Goal: Task Accomplishment & Management: Manage account settings

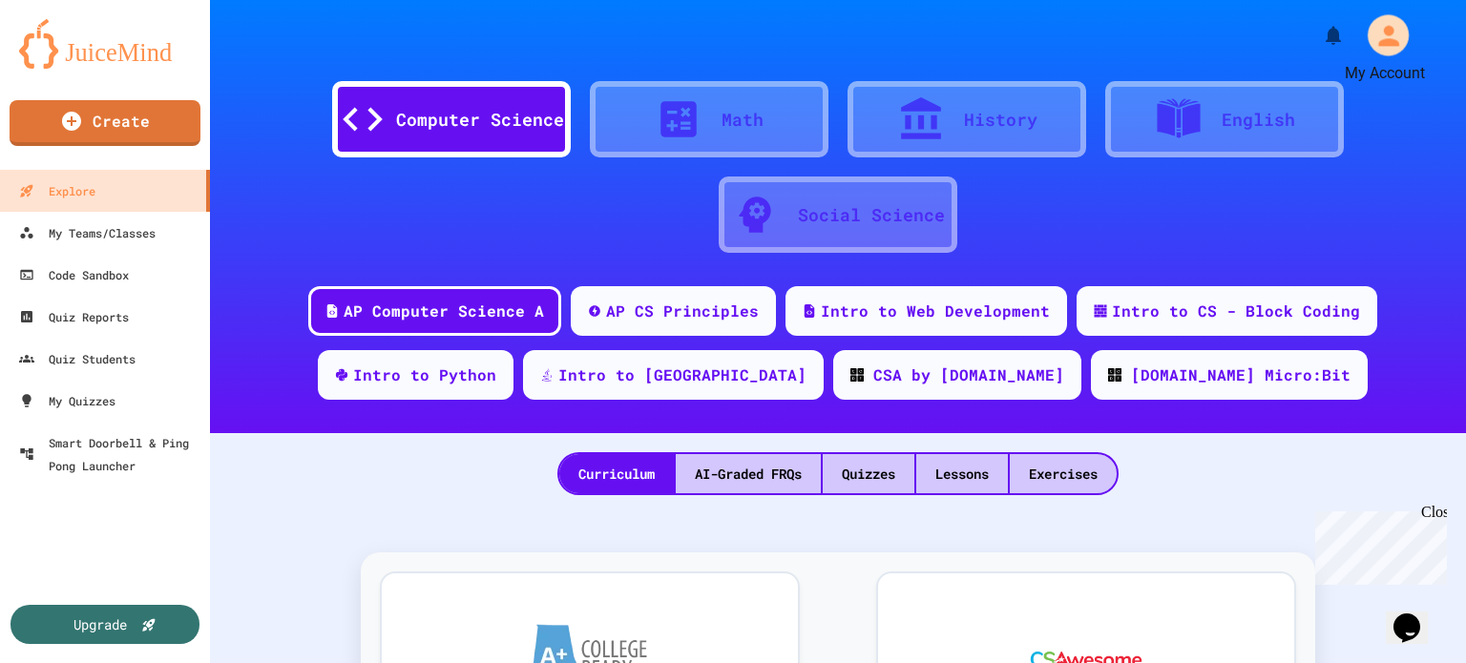
click at [1393, 33] on icon "My Account" at bounding box center [1388, 35] width 31 height 31
click at [1159, 663] on div at bounding box center [733, 663] width 1466 height 0
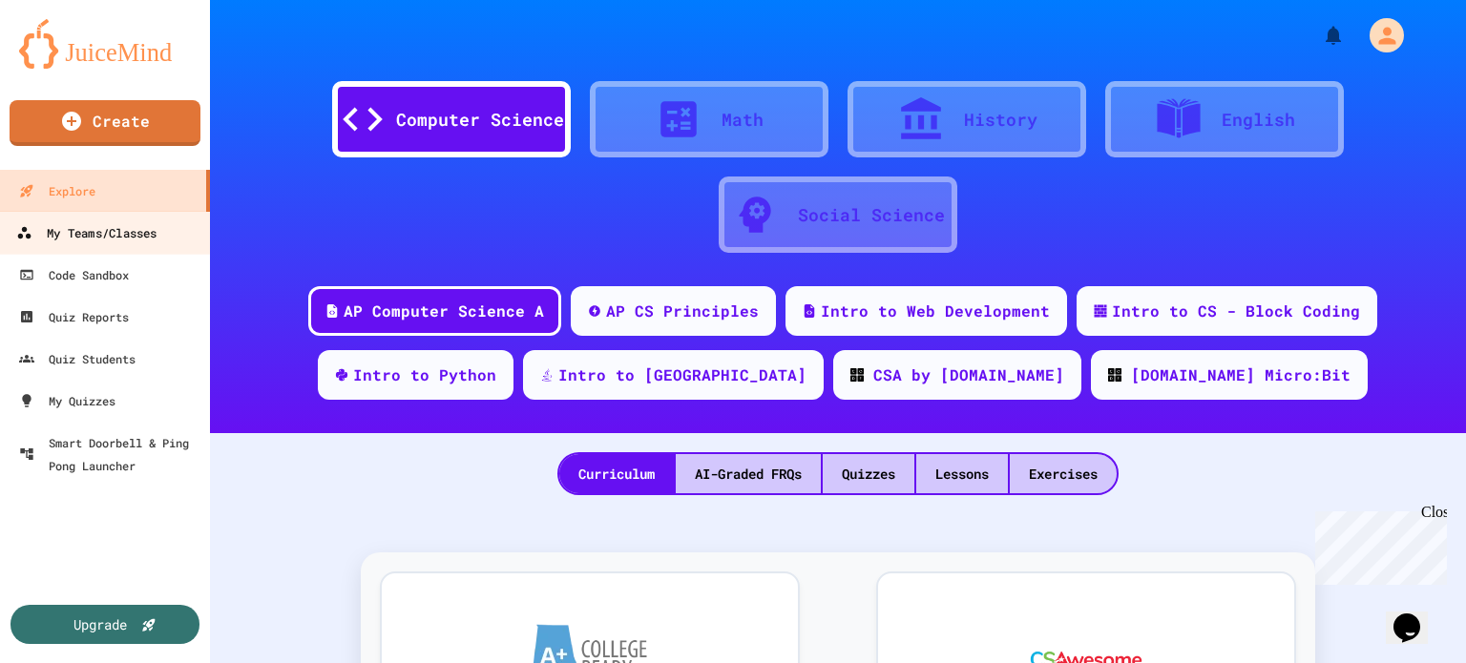
click at [58, 238] on div "My Teams/Classes" at bounding box center [86, 233] width 140 height 24
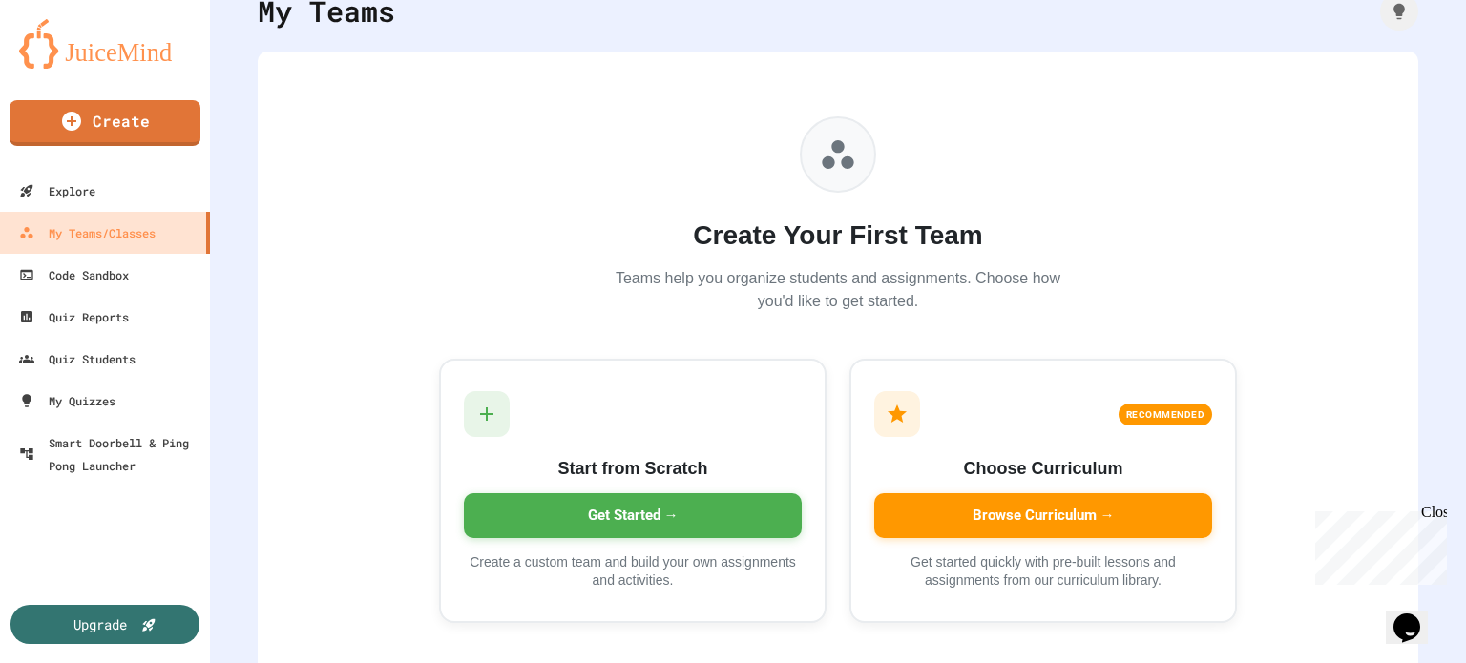
scroll to position [112, 0]
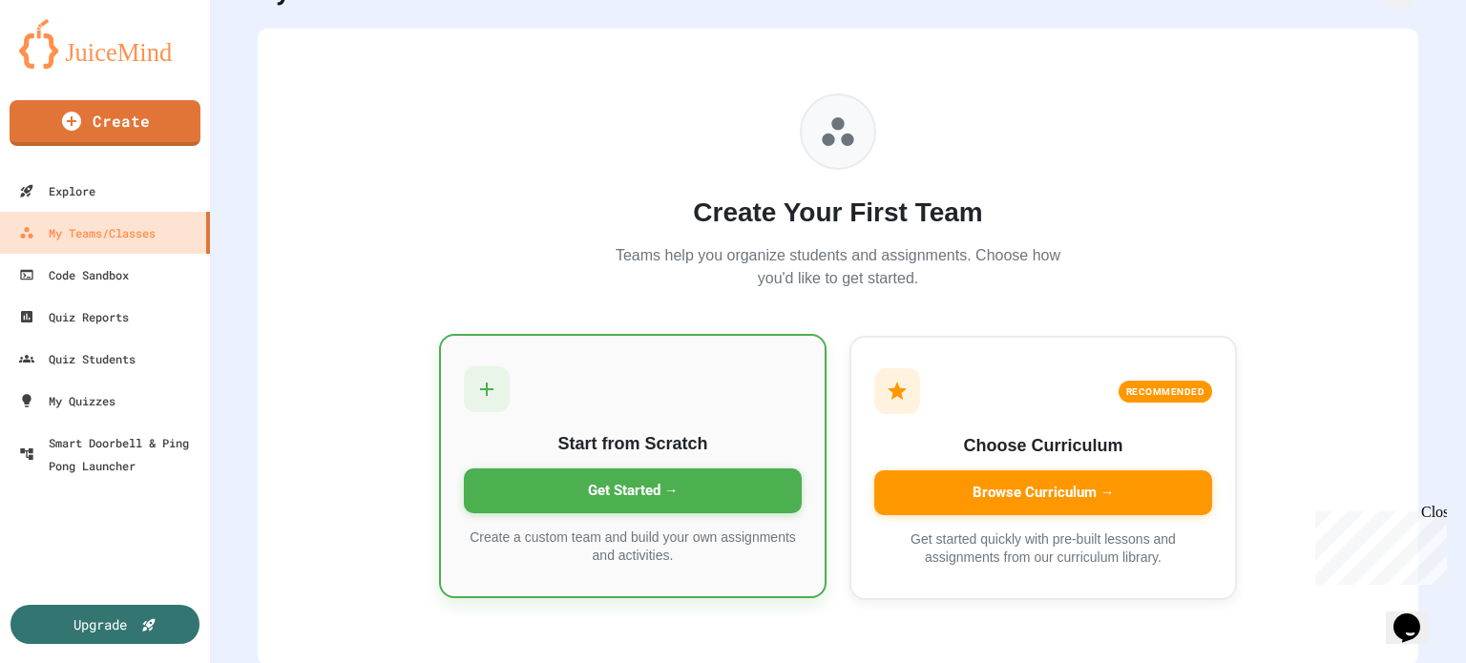
click at [622, 495] on div "Get Started →" at bounding box center [633, 491] width 338 height 45
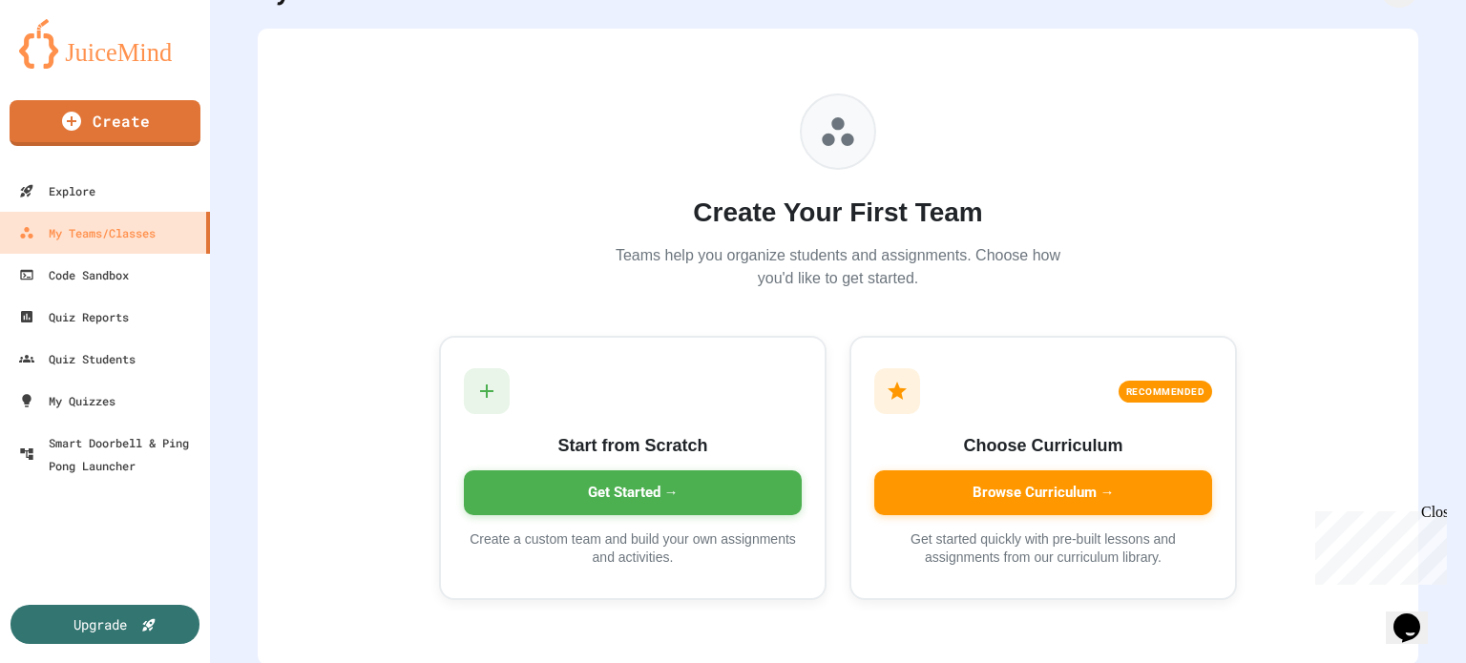
type input "*********"
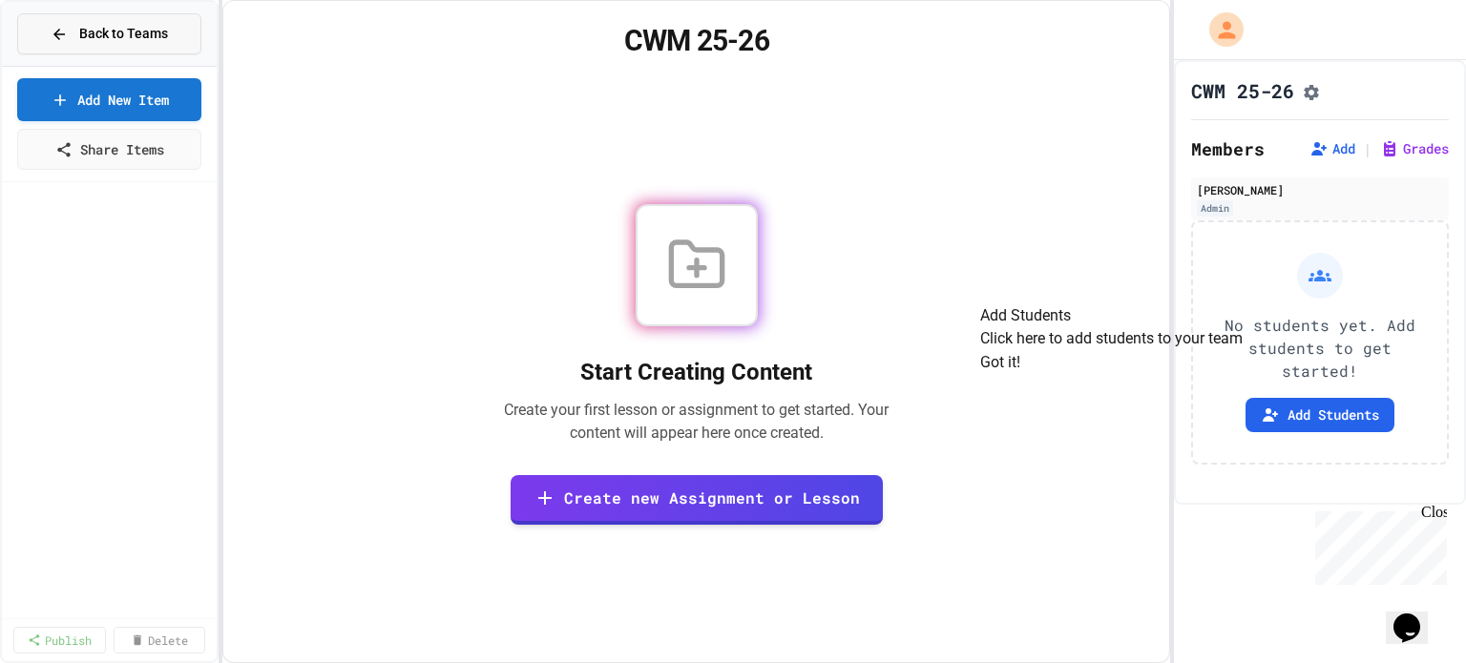
click at [166, 37] on span "Back to Teams" at bounding box center [123, 34] width 89 height 20
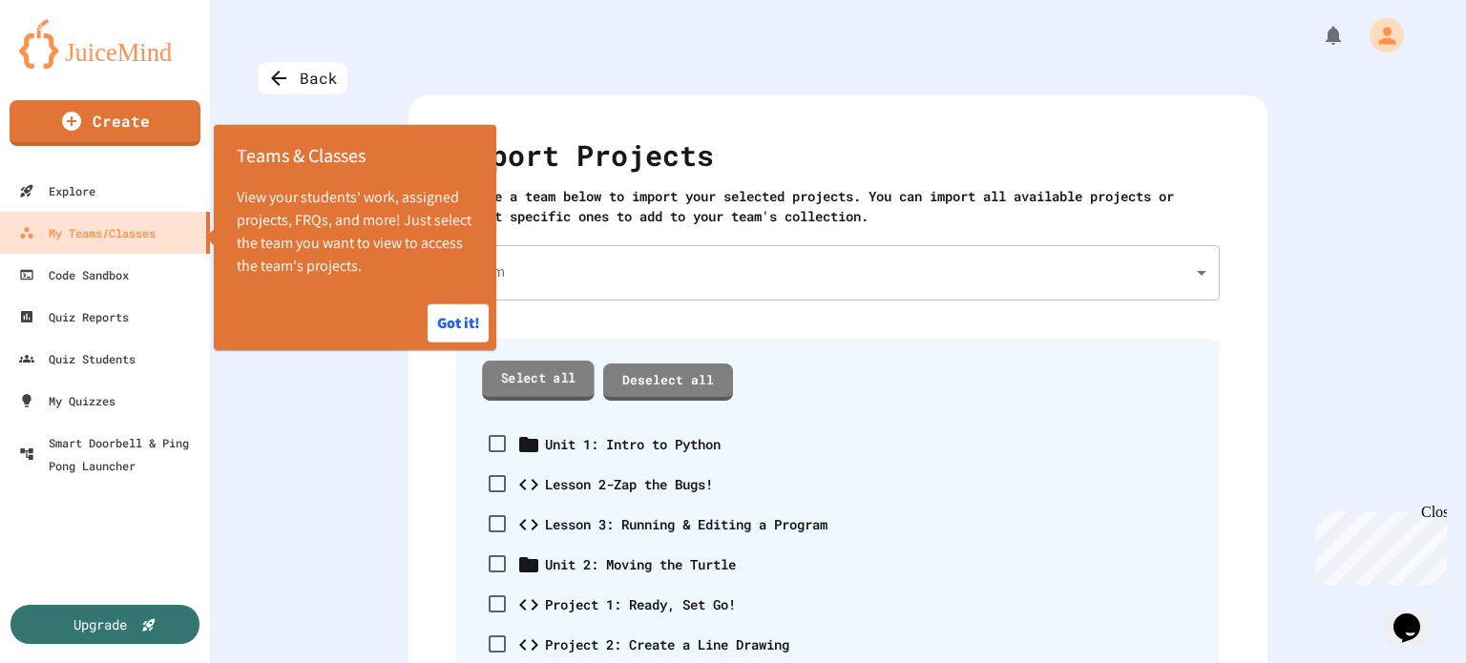
click at [564, 384] on link "Select all" at bounding box center [538, 380] width 113 height 39
click at [470, 330] on button "Got it!" at bounding box center [458, 324] width 61 height 38
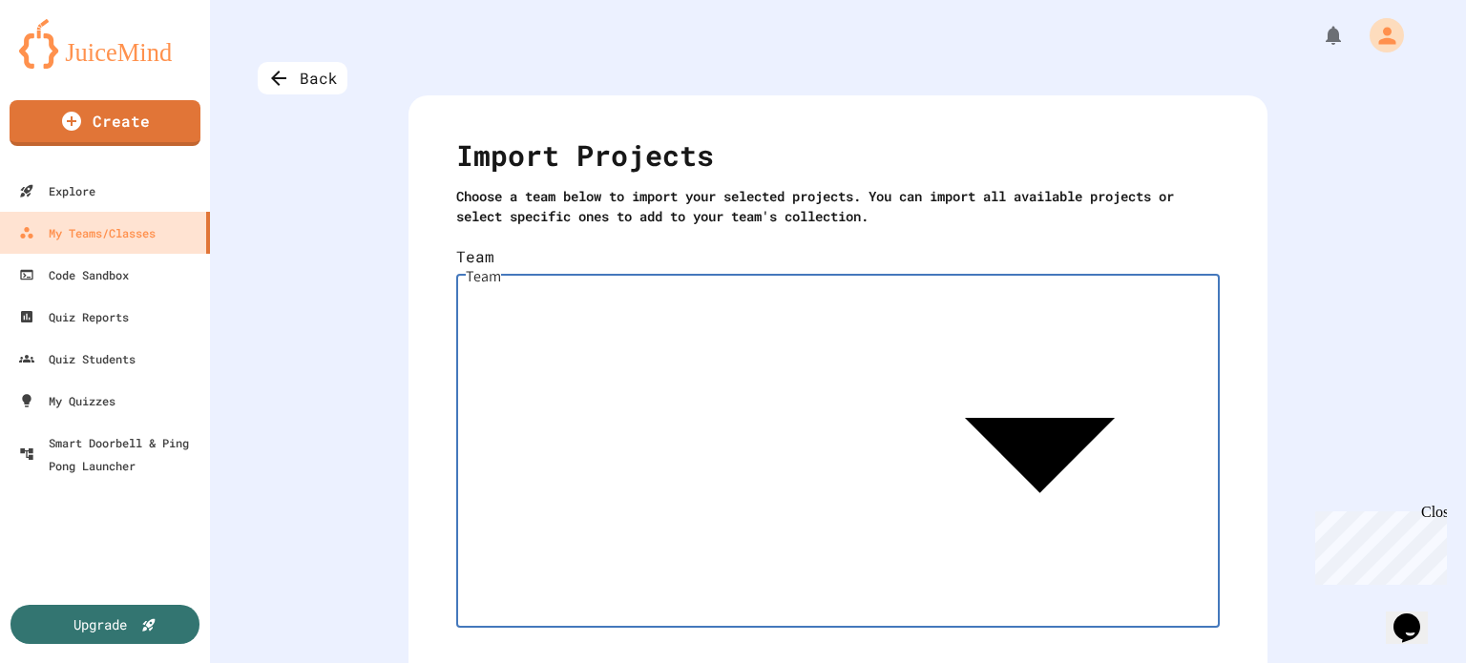
click at [699, 279] on body "We are updating our servers at 7PM EST [DATE]. [PERSON_NAME] should continue to…" at bounding box center [733, 331] width 1466 height 663
type input "**********"
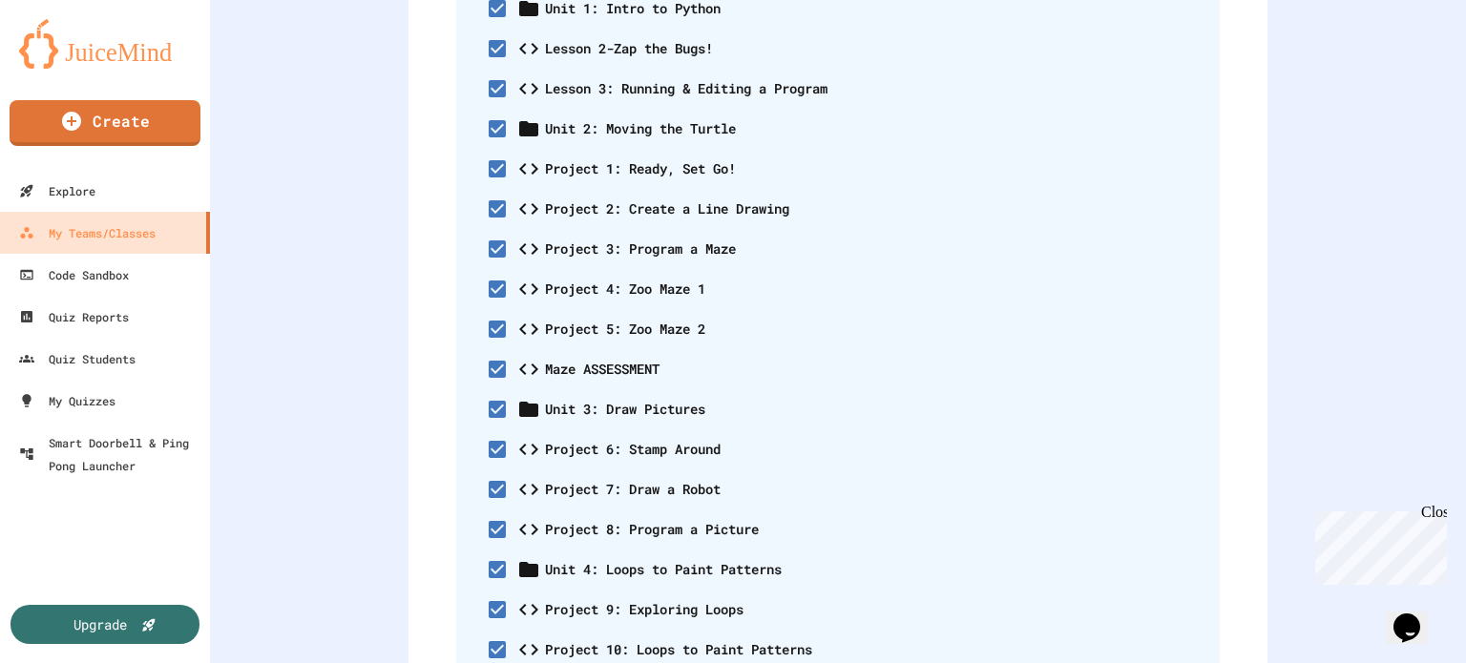
scroll to position [649, 0]
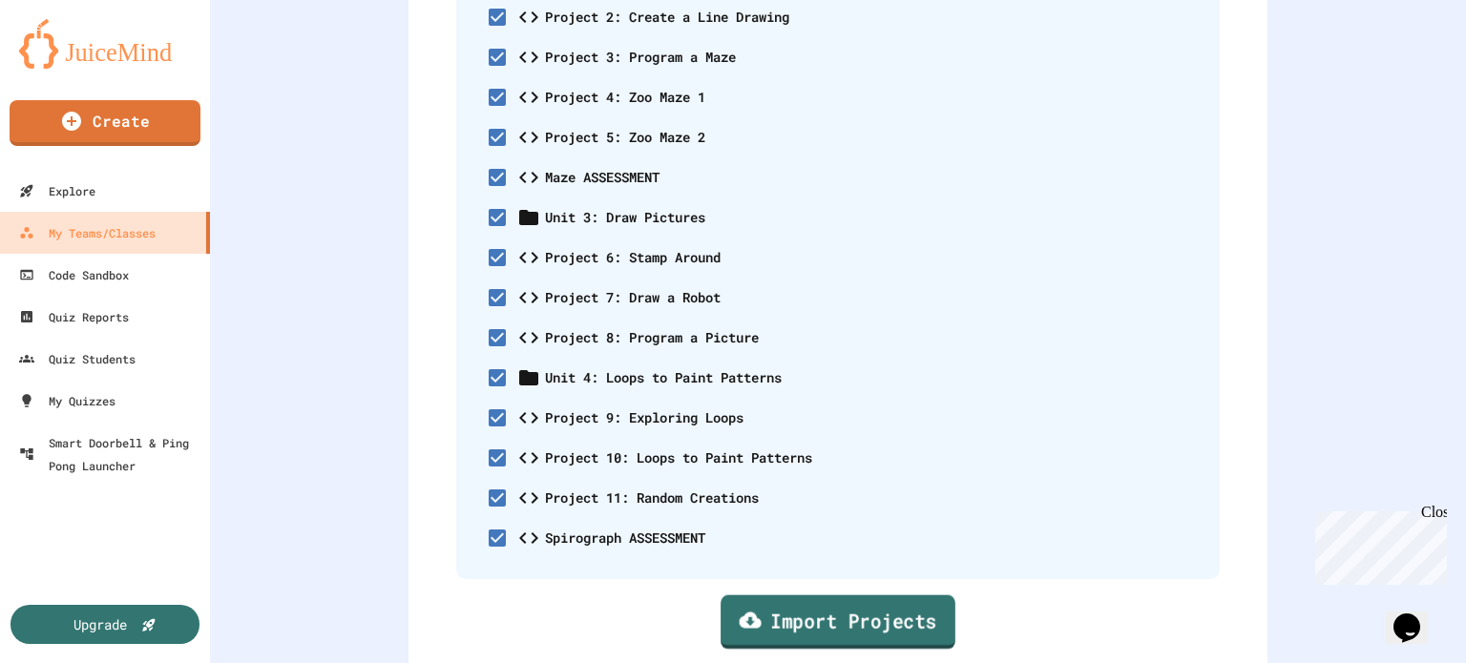
click at [879, 595] on link "Import Projects" at bounding box center [838, 622] width 235 height 54
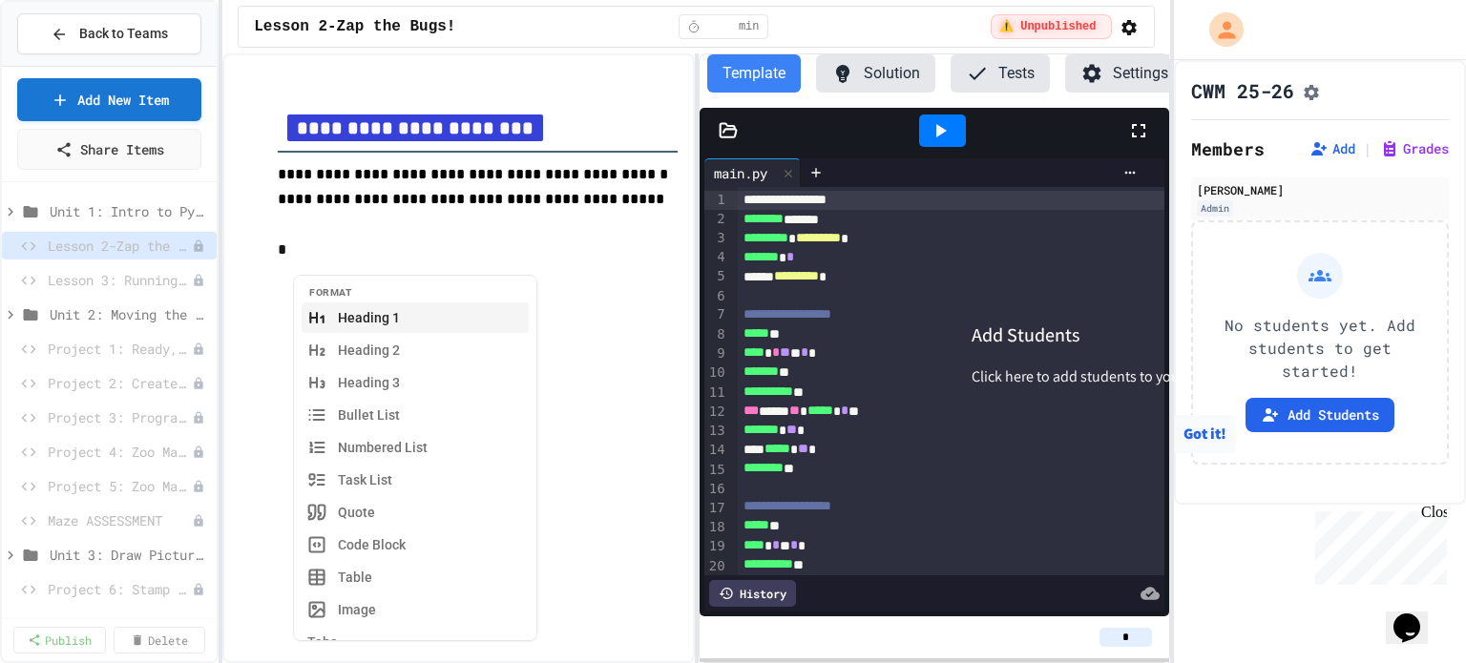
click at [1211, 453] on button "Got it!" at bounding box center [1204, 434] width 61 height 38
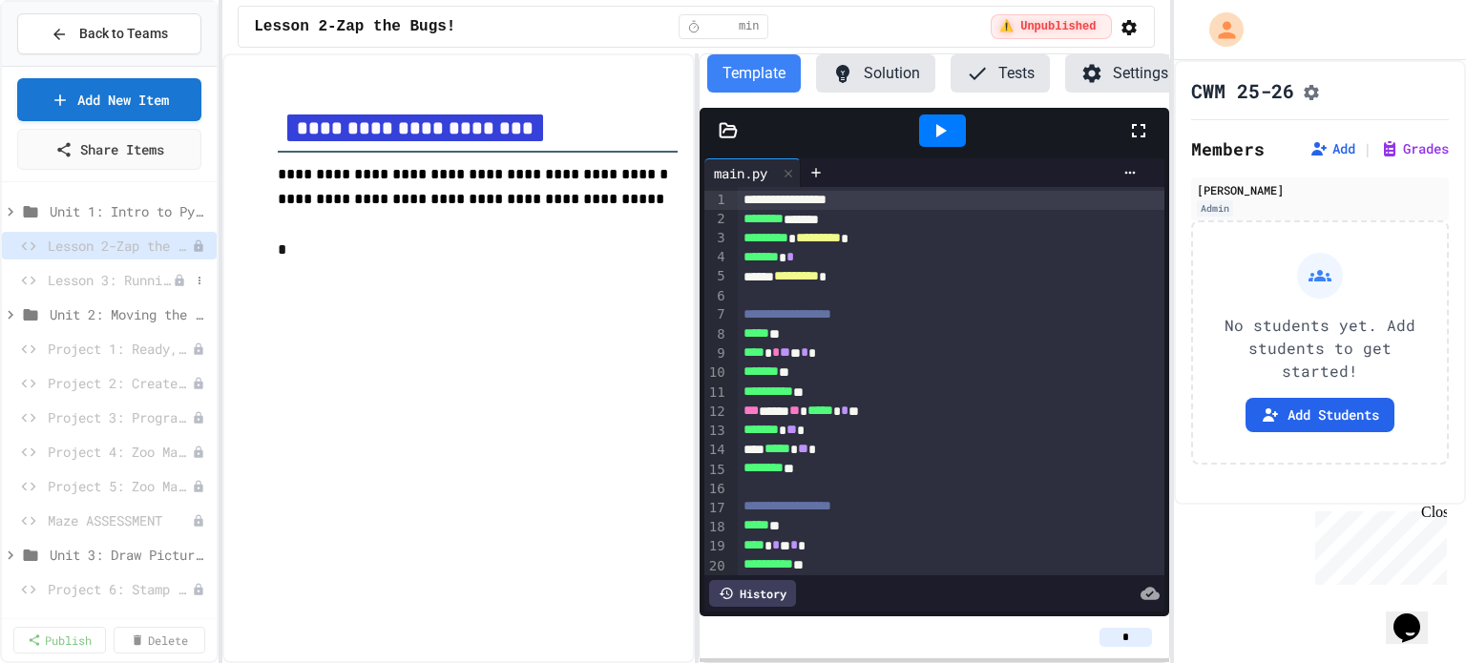
click at [137, 281] on span "Lesson 3: Running & Editing a Program" at bounding box center [110, 280] width 125 height 20
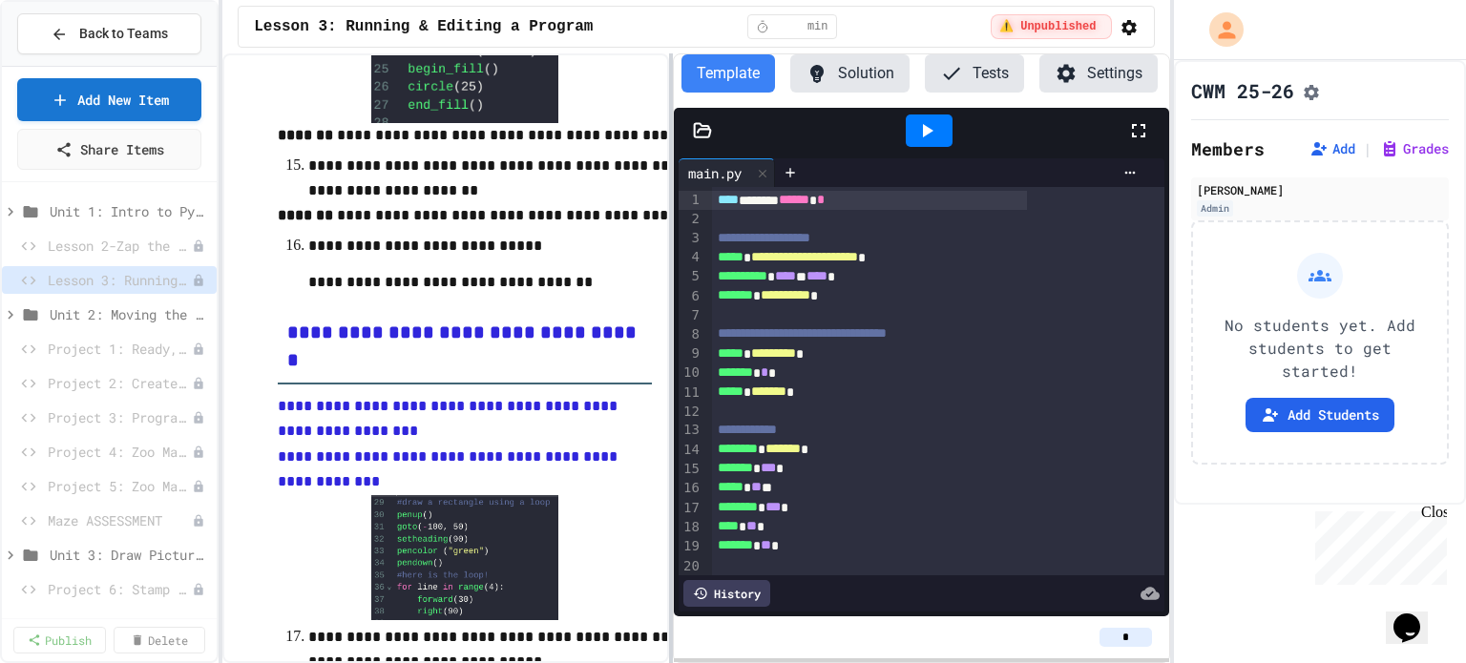
scroll to position [2883, 0]
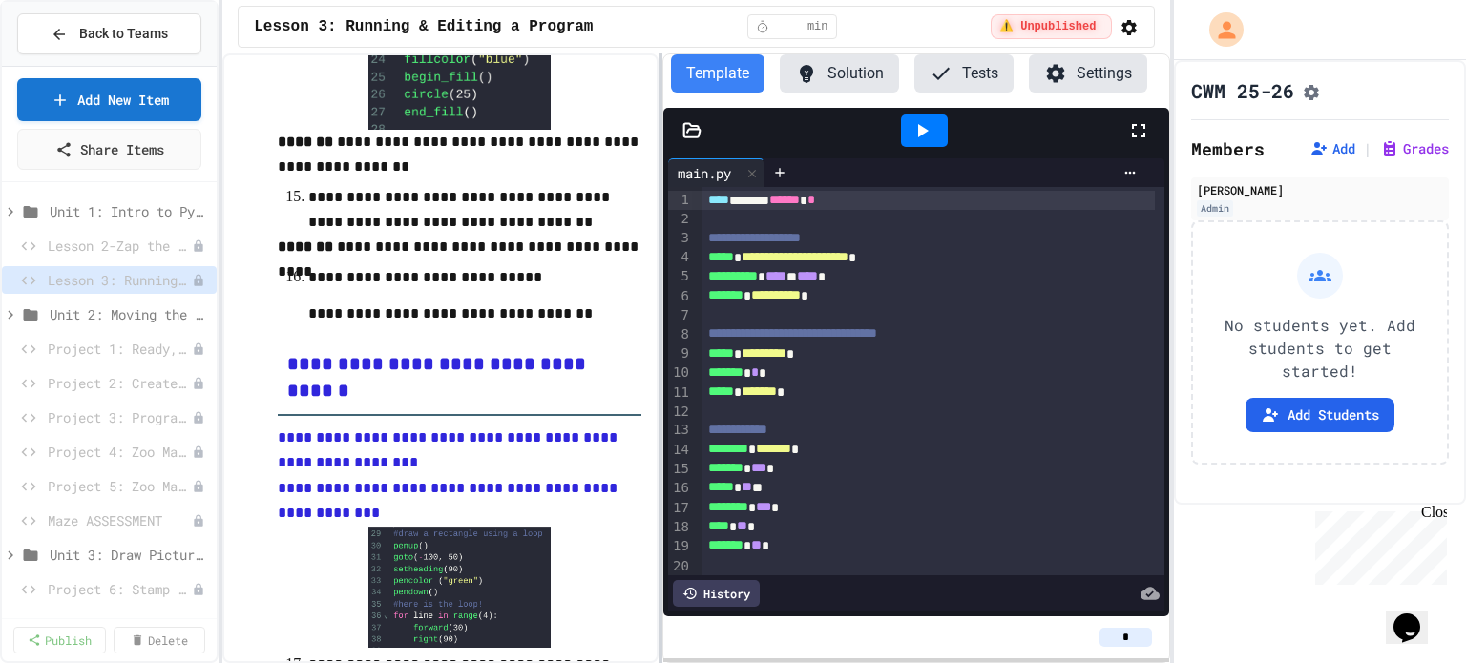
click at [661, 279] on div at bounding box center [661, 358] width 4 height 610
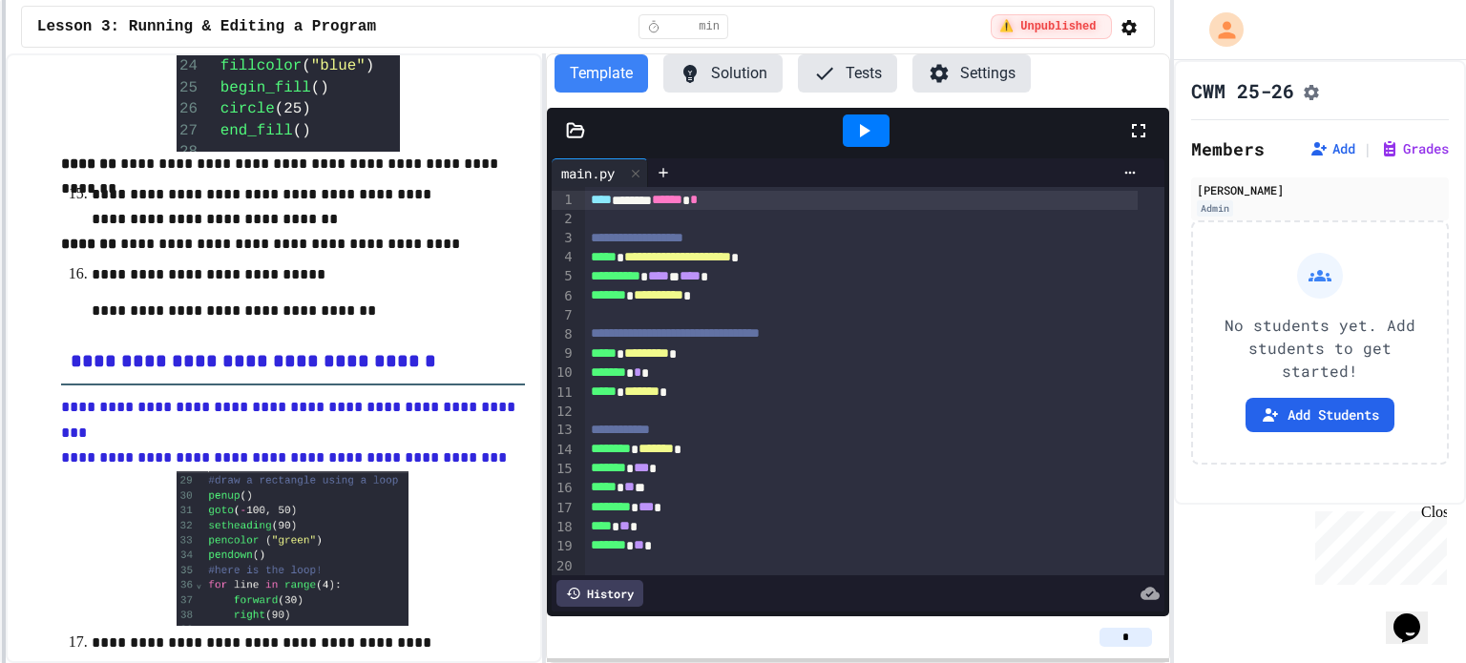
scroll to position [2820, 0]
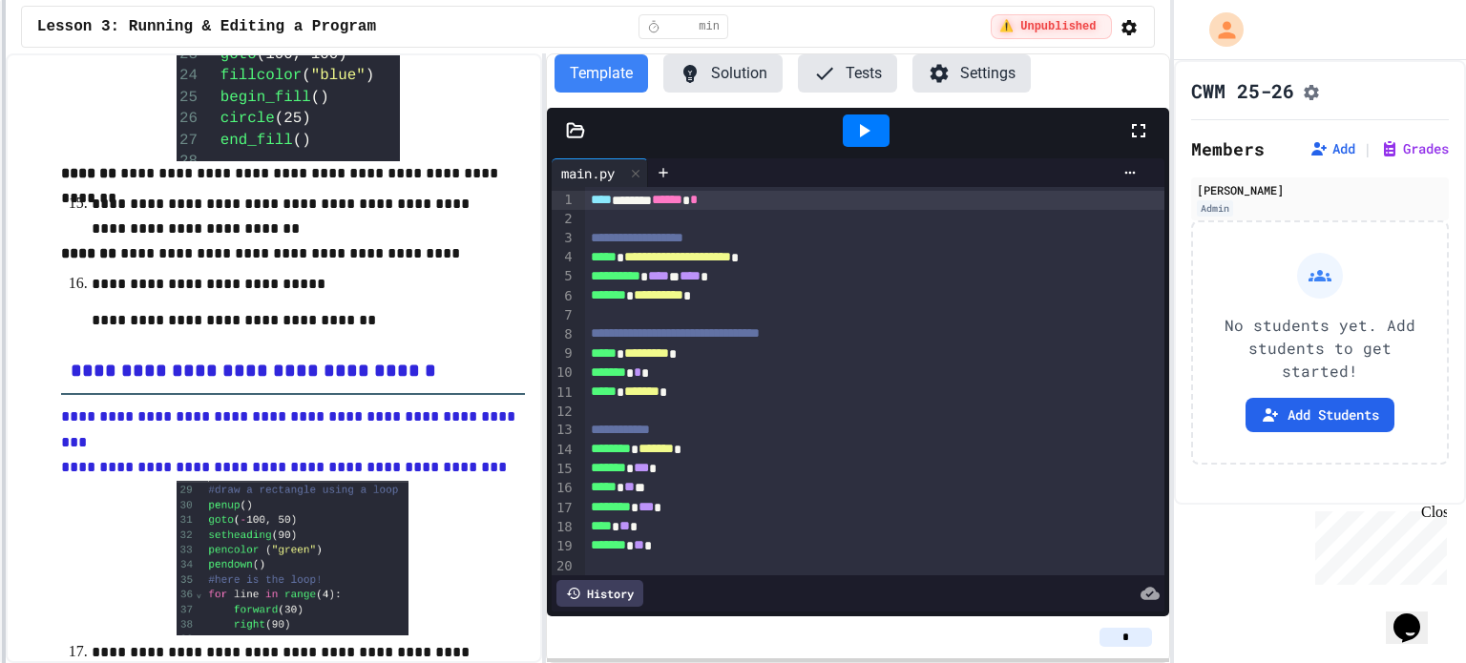
click at [0, 279] on div "**********" at bounding box center [733, 331] width 1466 height 663
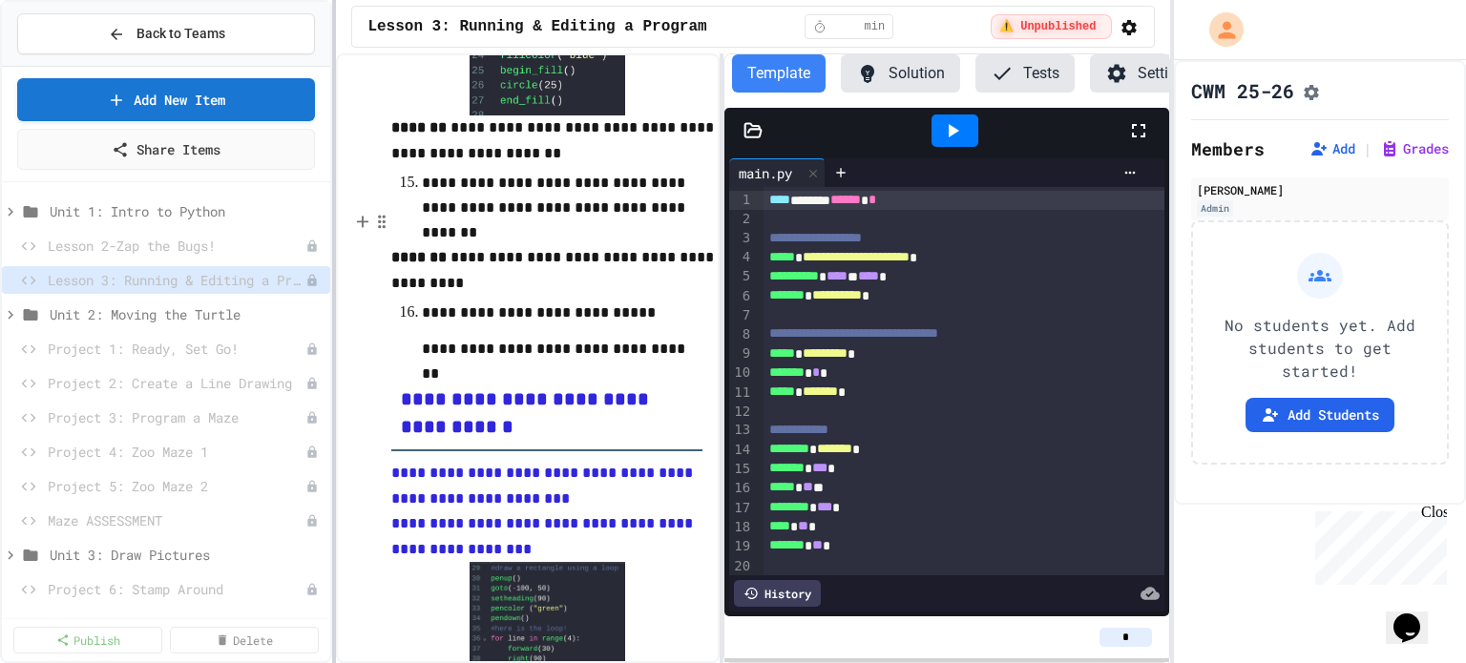
click at [336, 259] on div at bounding box center [334, 331] width 4 height 663
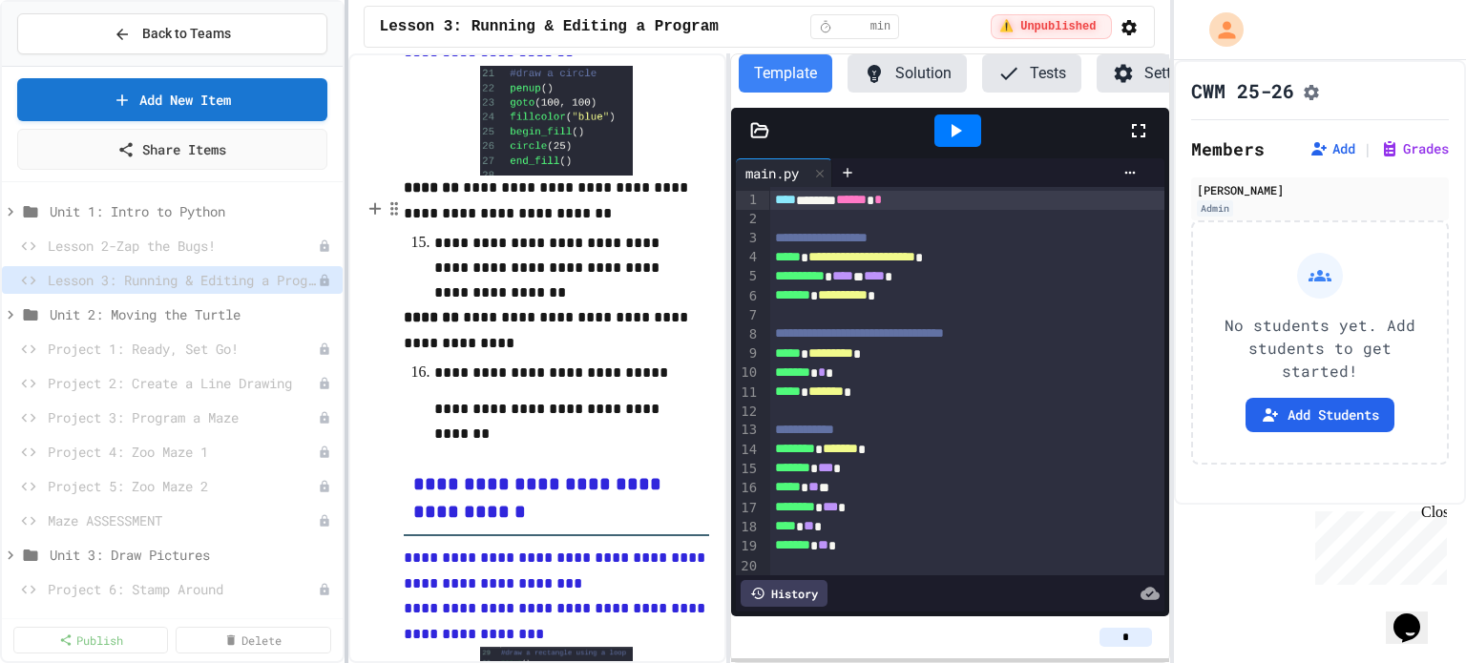
scroll to position [3051, 0]
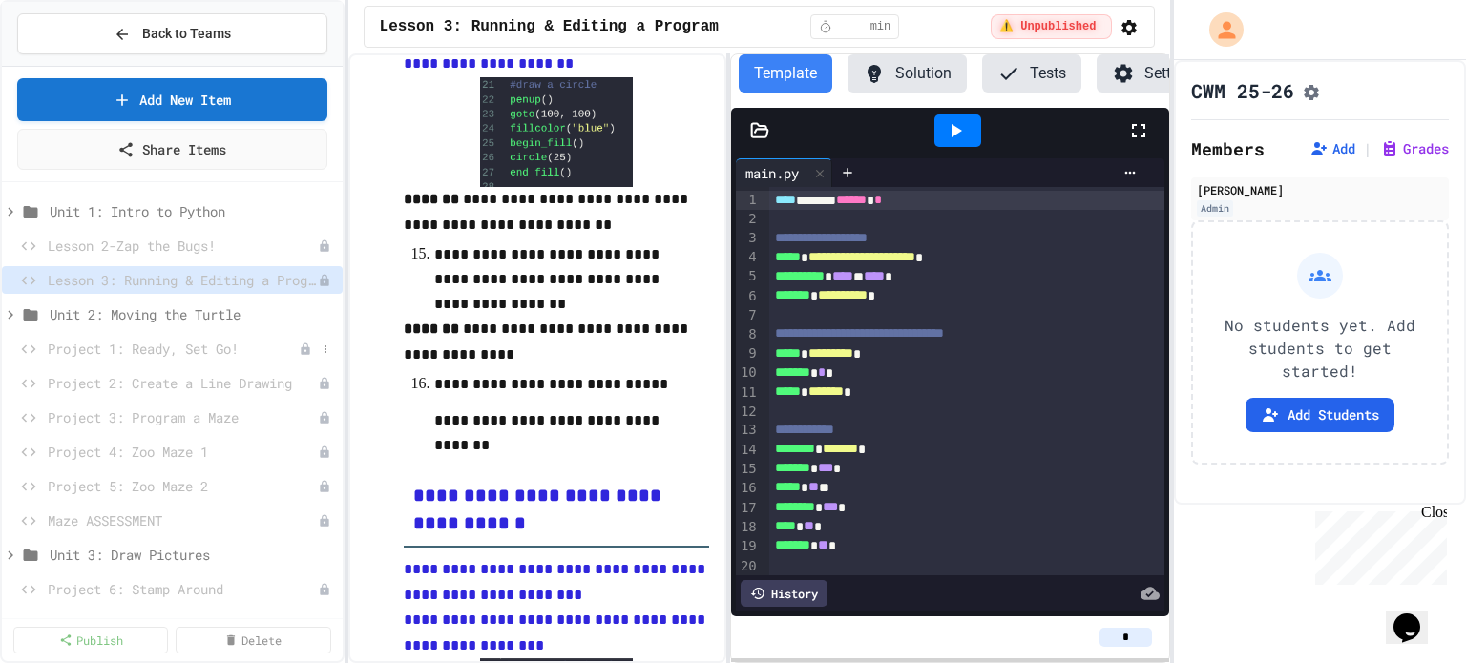
click at [172, 349] on span "Project 1: Ready, Set Go!" at bounding box center [173, 349] width 251 height 20
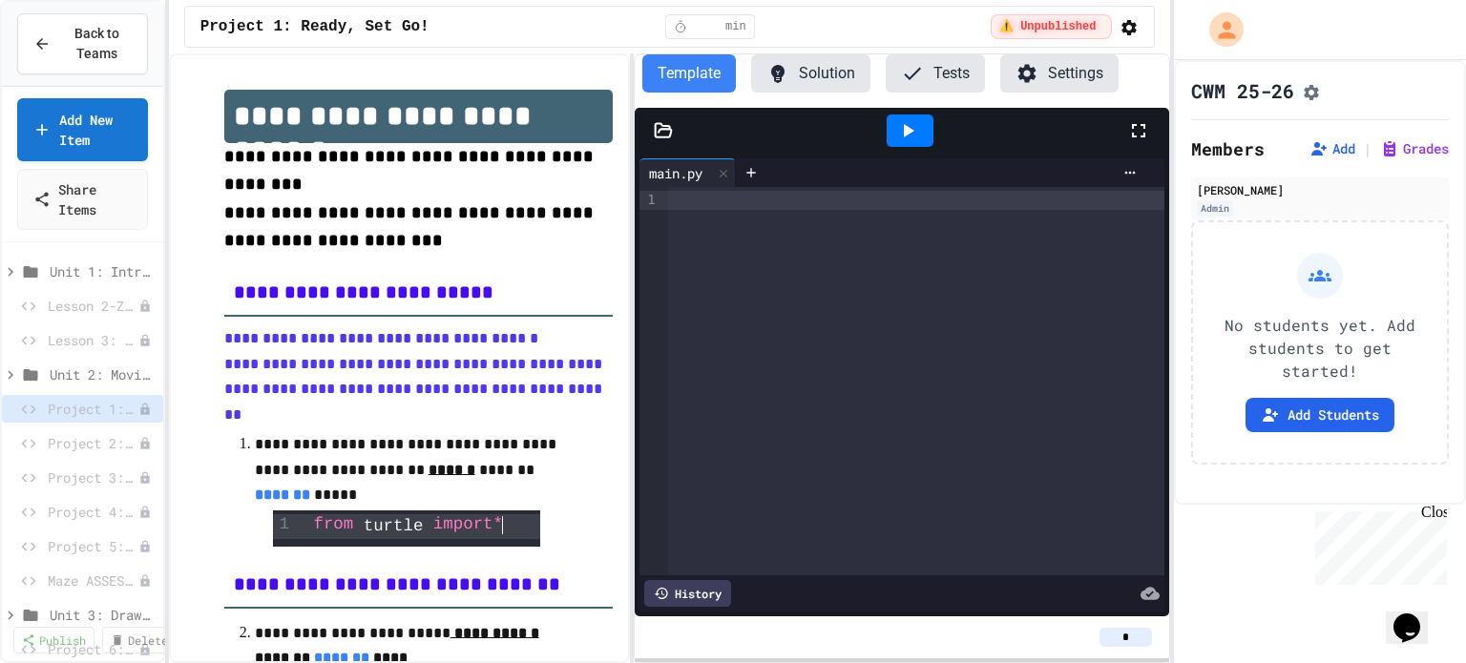
click at [158, 347] on div "**********" at bounding box center [733, 331] width 1466 height 663
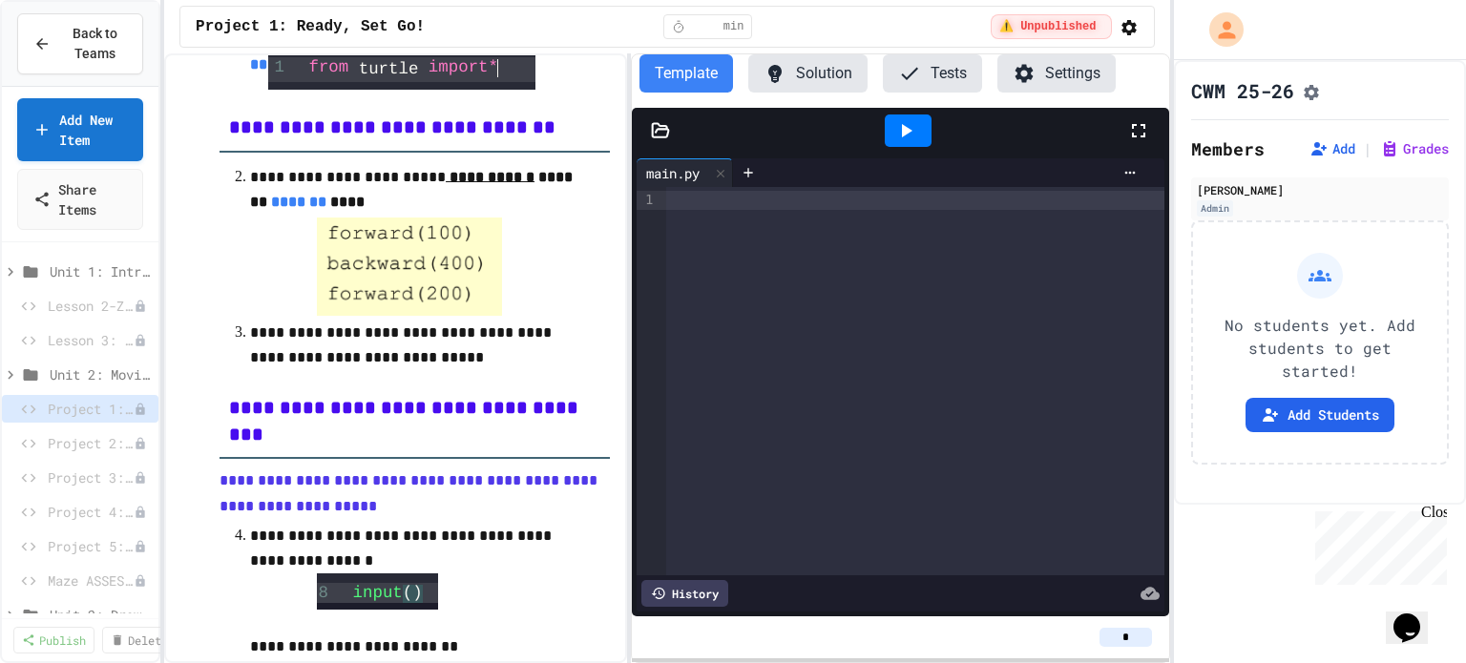
scroll to position [434, 0]
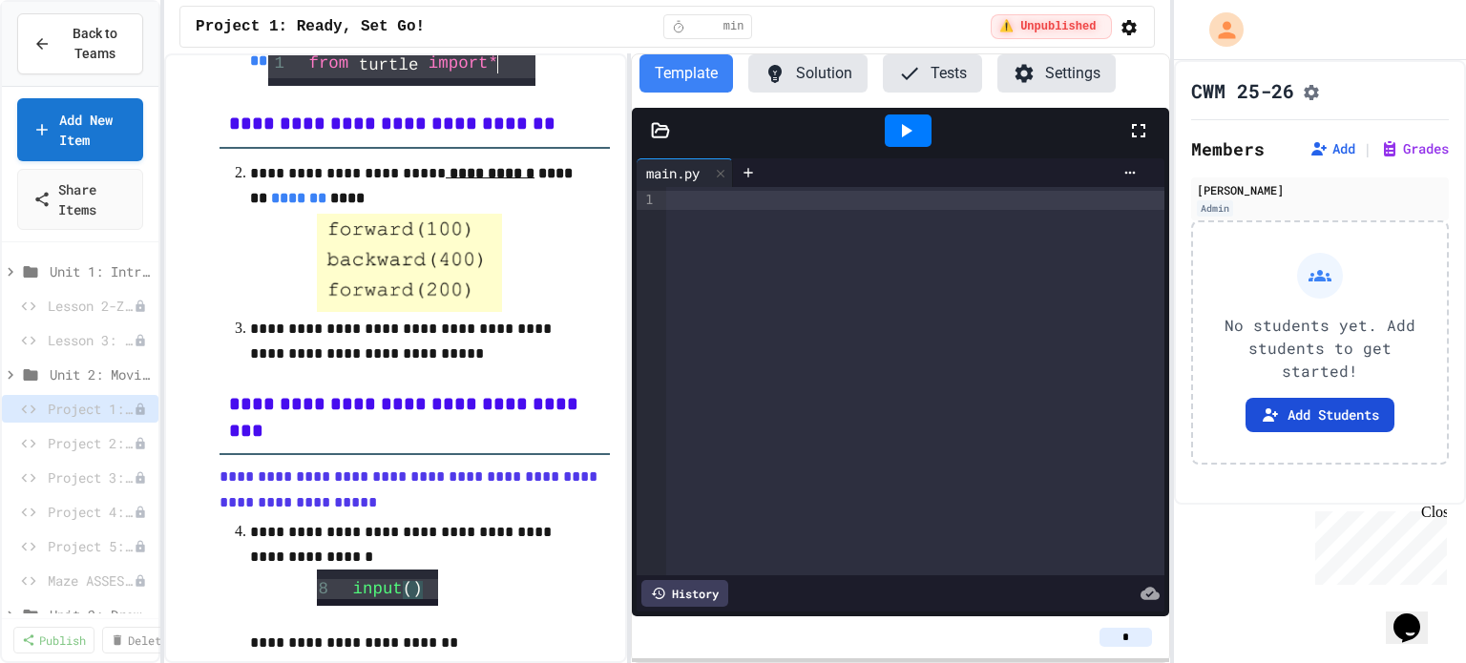
click at [1315, 400] on button "Add Students" at bounding box center [1320, 415] width 149 height 34
click at [1228, 232] on div "No students yet. Add students to get started! Add Students" at bounding box center [1320, 343] width 258 height 244
click at [1266, 406] on icon at bounding box center [1270, 415] width 19 height 19
